Goal: Browse casually

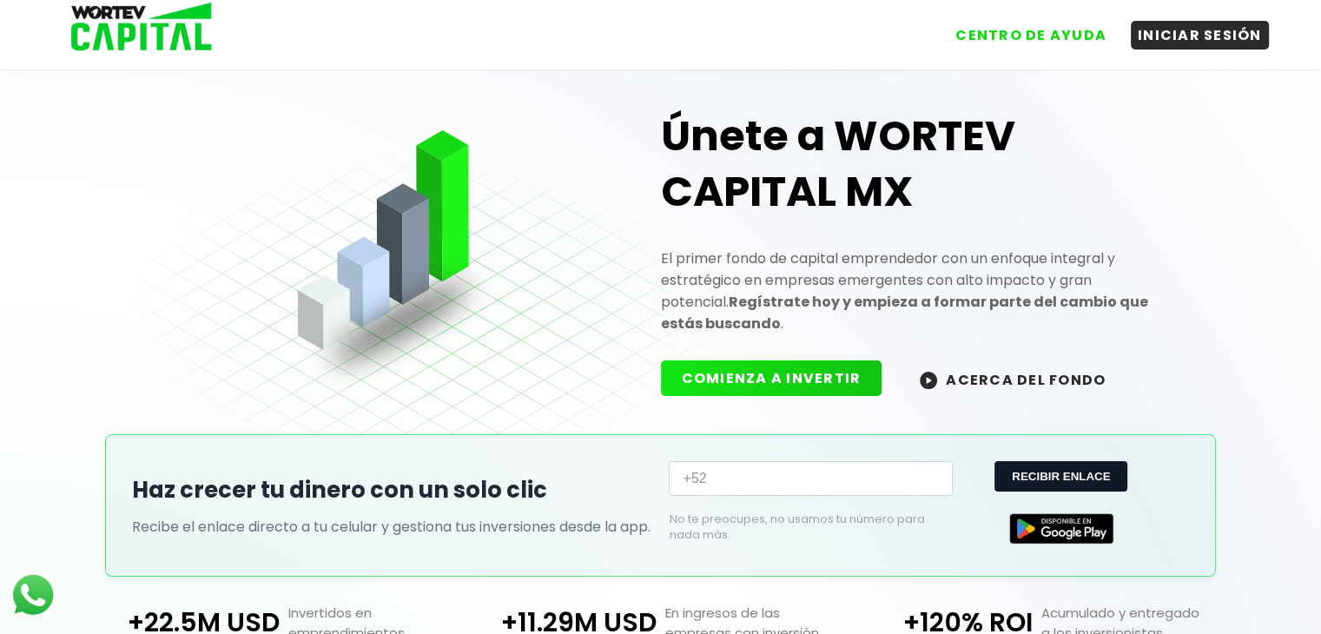
click at [518, 309] on div "Únete a WORTEV CAPITAL MX El primer fondo de capital emprendedor con un enfoque…" at bounding box center [660, 238] width 1057 height 391
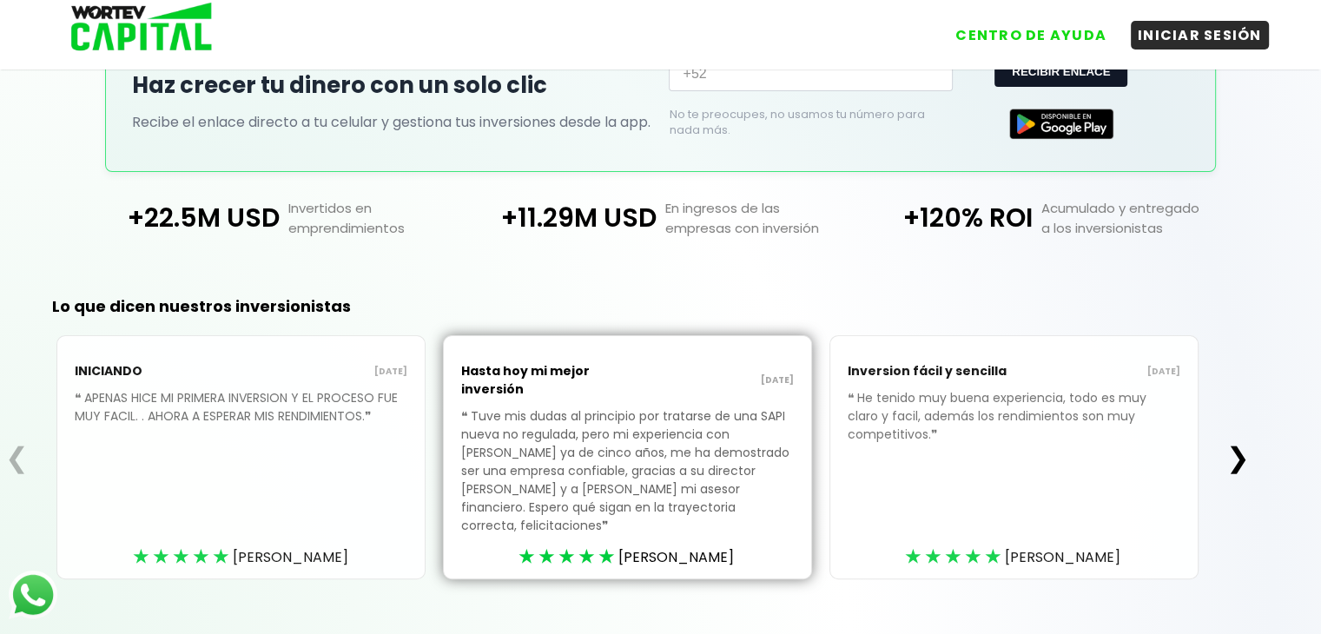
scroll to position [417, 0]
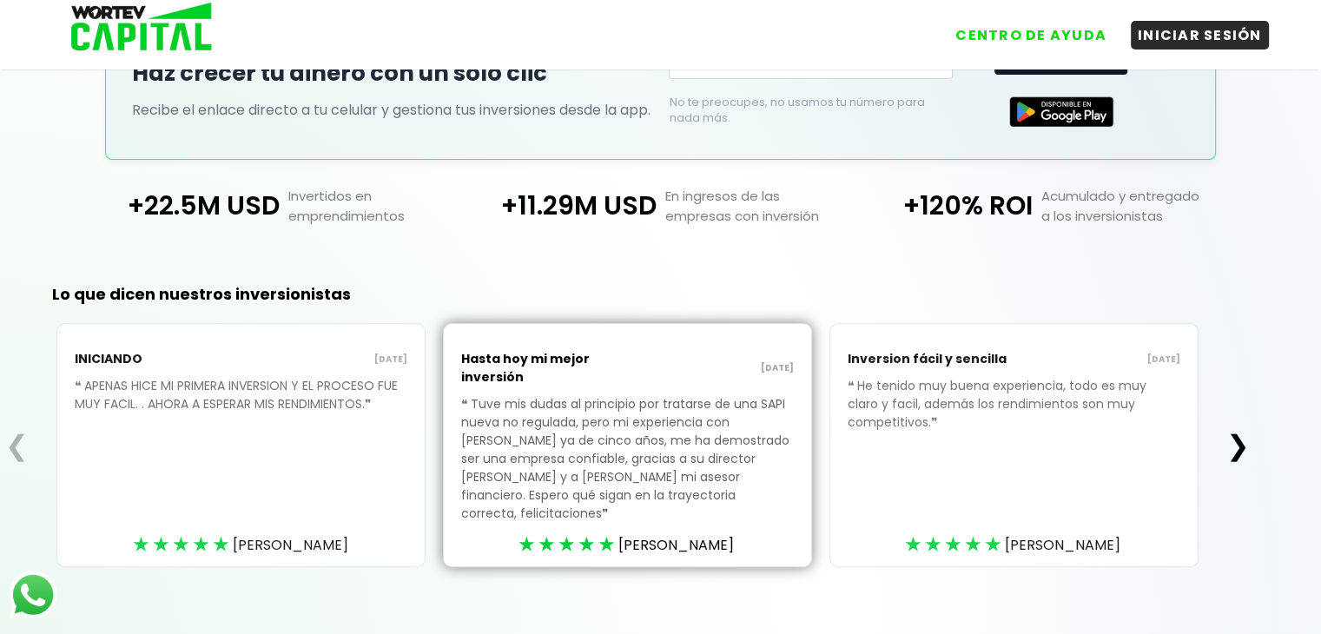
click at [1254, 432] on div "Lo que dicen nuestros inversionistas ❮ INICIANDO [DATE] ❝ APENAS HICE MI PRIMER…" at bounding box center [660, 453] width 1321 height 402
click at [1240, 432] on button "❯" at bounding box center [1238, 445] width 34 height 35
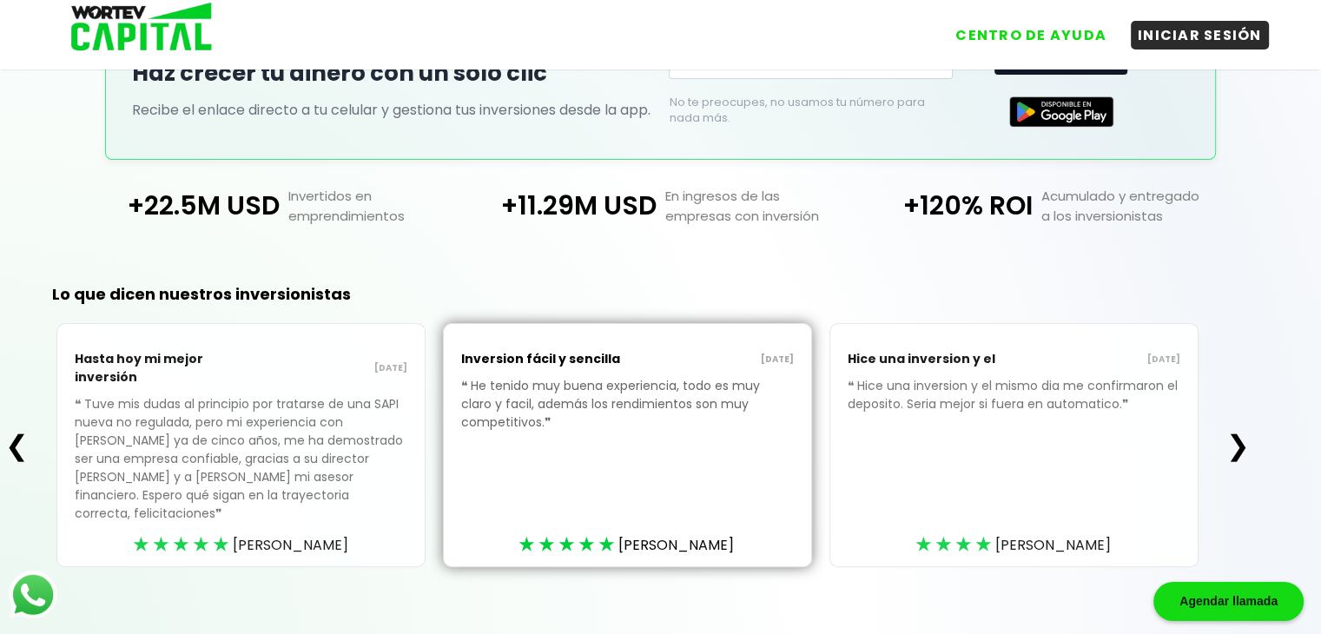
click at [1240, 432] on button "❯" at bounding box center [1238, 445] width 34 height 35
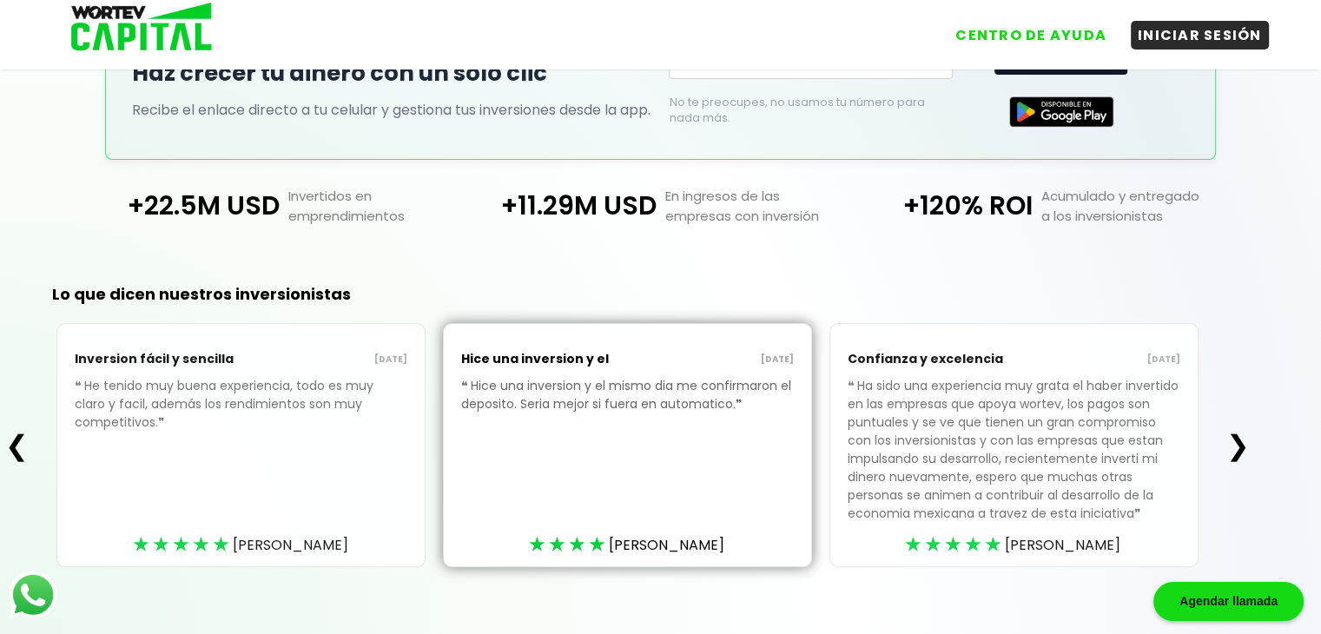
click at [1240, 432] on button "❯" at bounding box center [1238, 445] width 34 height 35
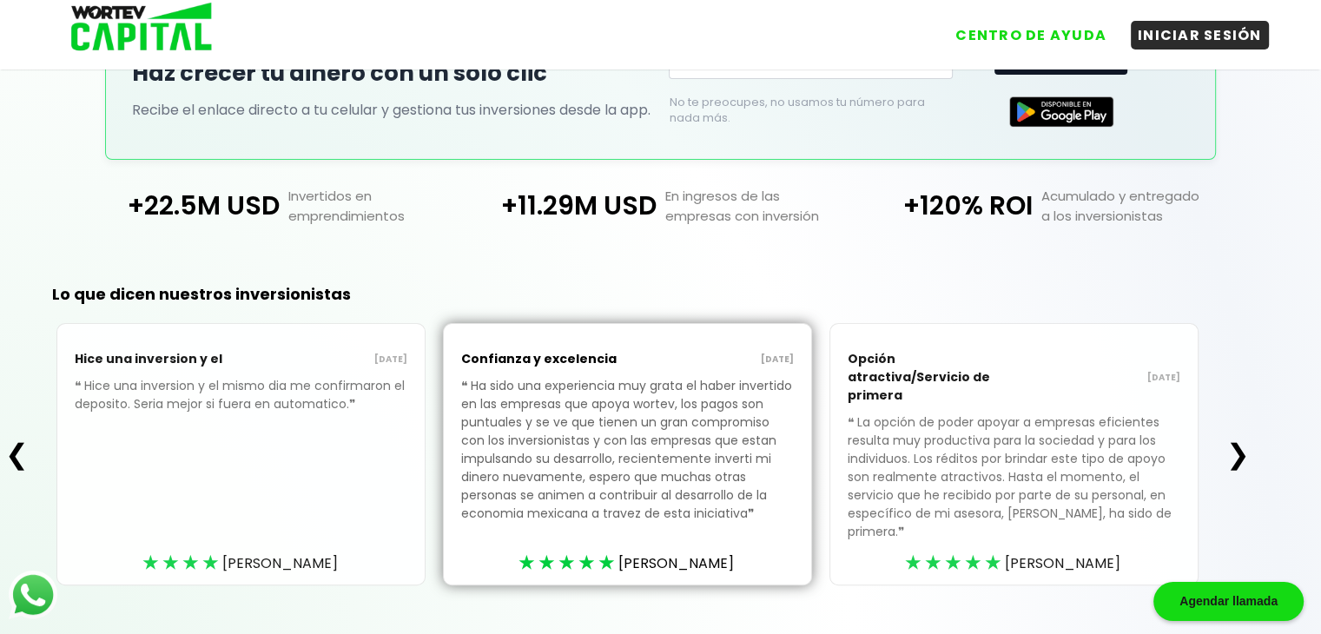
click at [1240, 437] on button "❯" at bounding box center [1238, 454] width 34 height 35
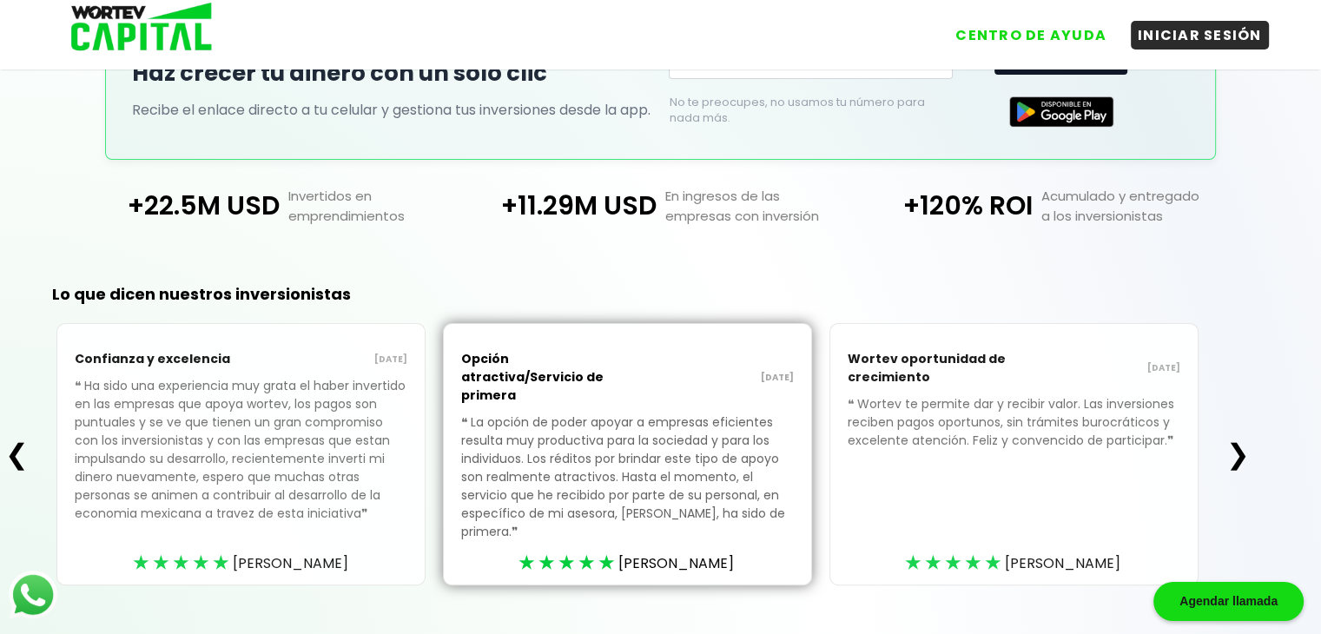
click at [1240, 437] on button "❯" at bounding box center [1238, 454] width 34 height 35
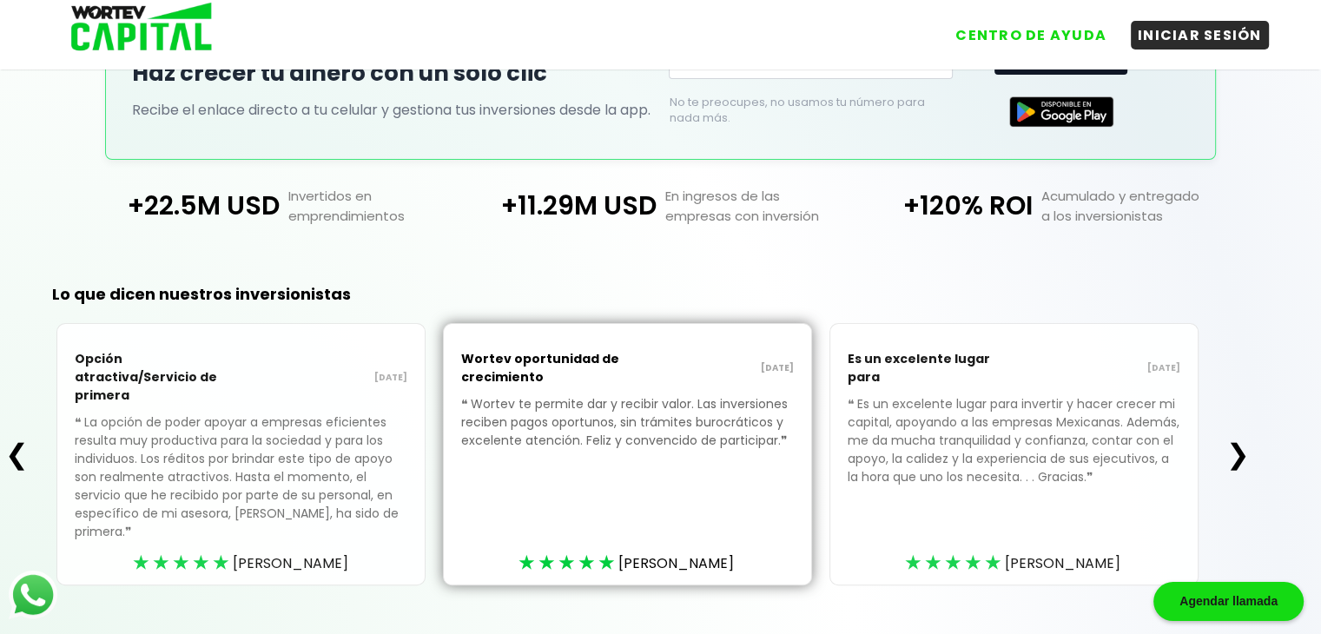
click at [1240, 437] on button "❯" at bounding box center [1238, 454] width 34 height 35
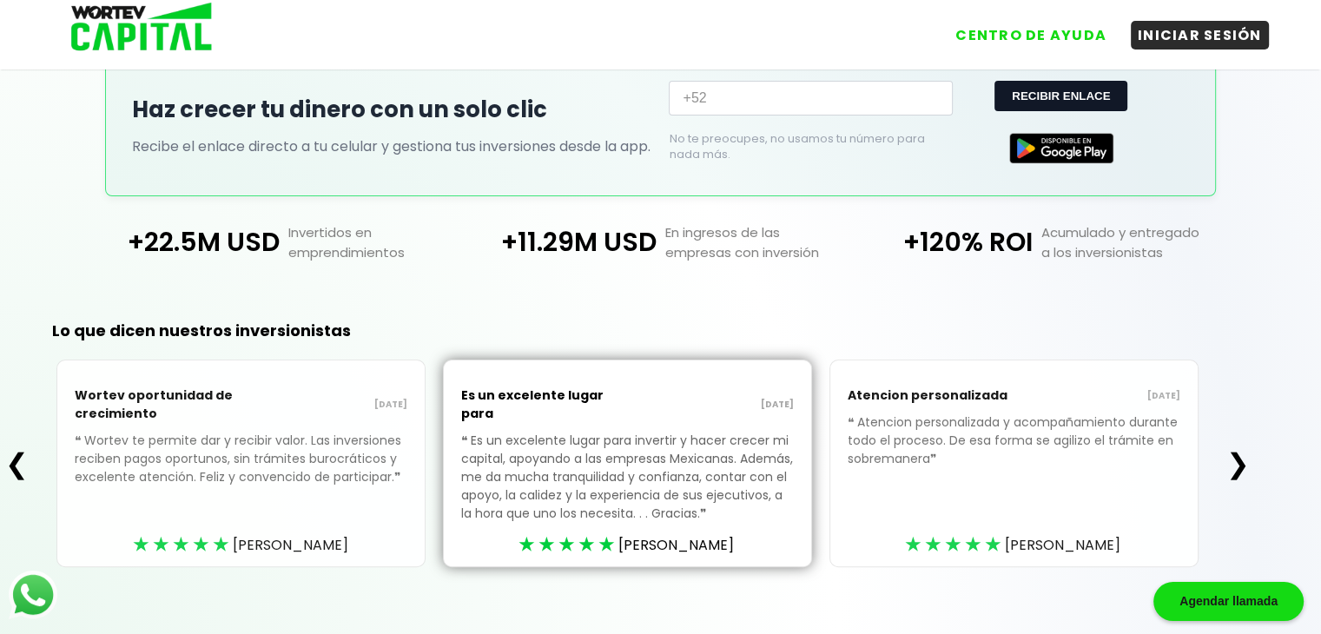
click at [1240, 432] on div "❮ Wortev oportunidad de crecimiento [DATE] ❝ Wortev te permite dar y recibir va…" at bounding box center [627, 464] width 1255 height 208
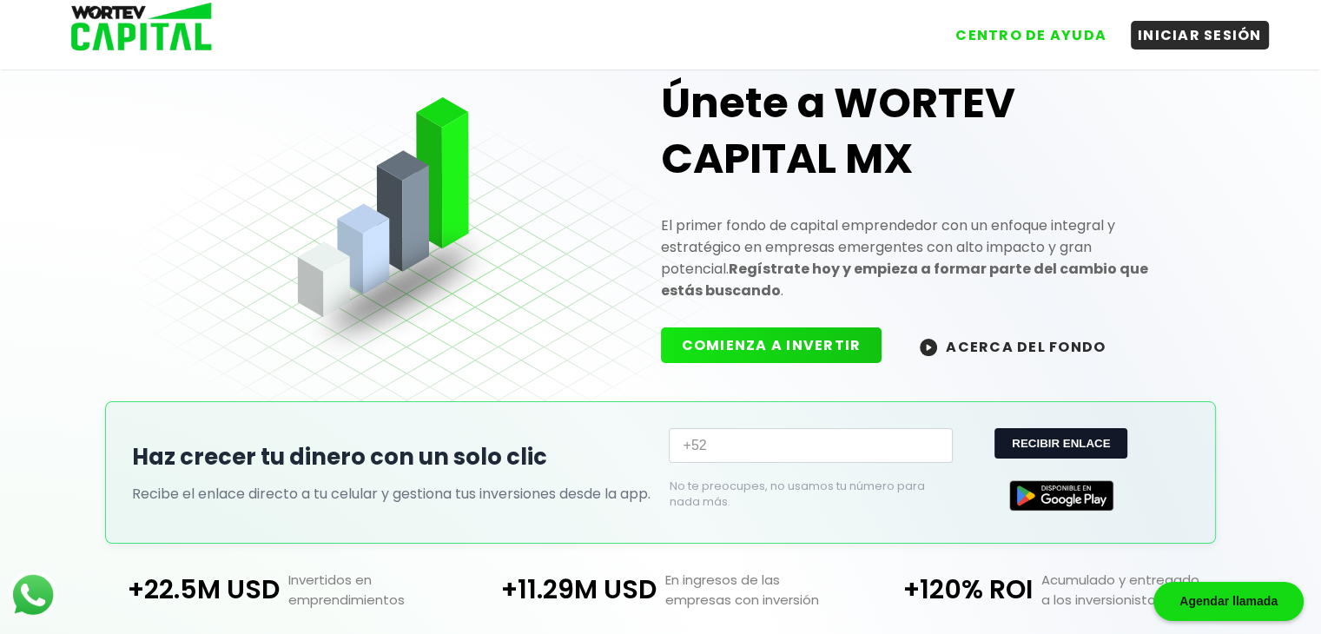
scroll to position [0, 0]
